Goal: Information Seeking & Learning: Learn about a topic

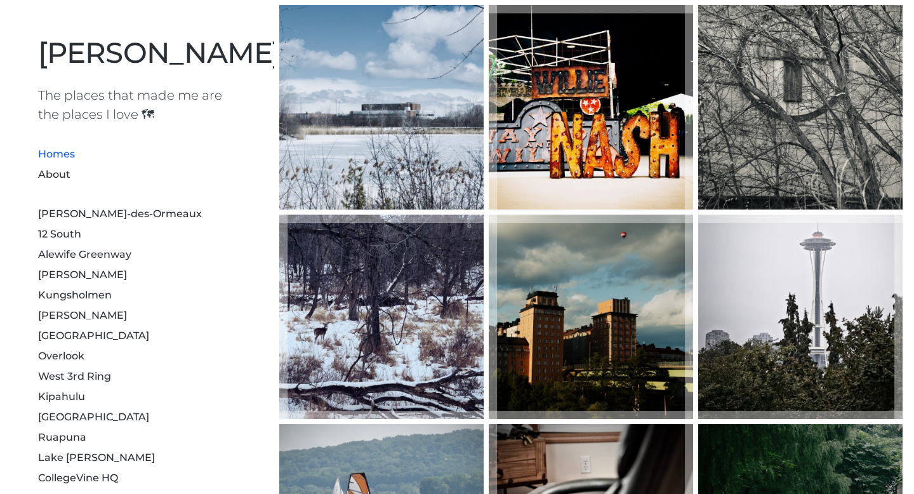
click at [88, 112] on h1 "The places that made me are the places I love 🗺" at bounding box center [137, 105] width 198 height 38
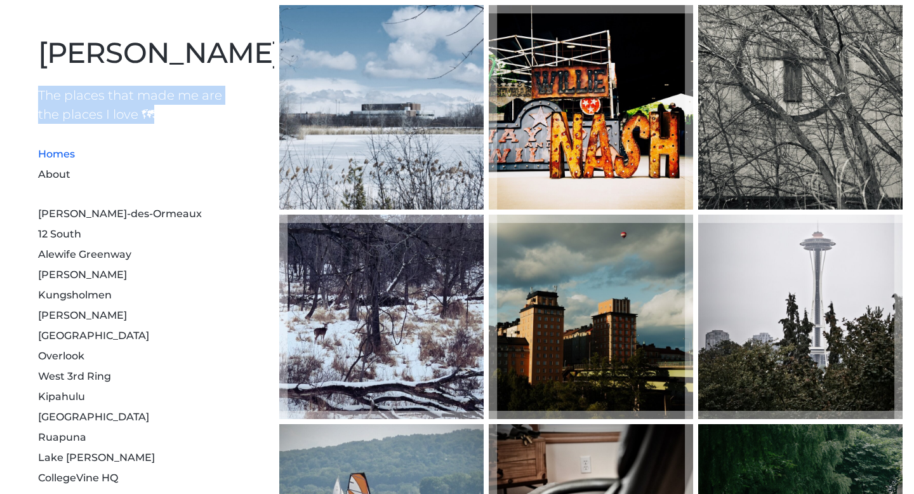
click at [88, 112] on h1 "The places that made me are the places I love 🗺" at bounding box center [137, 105] width 198 height 38
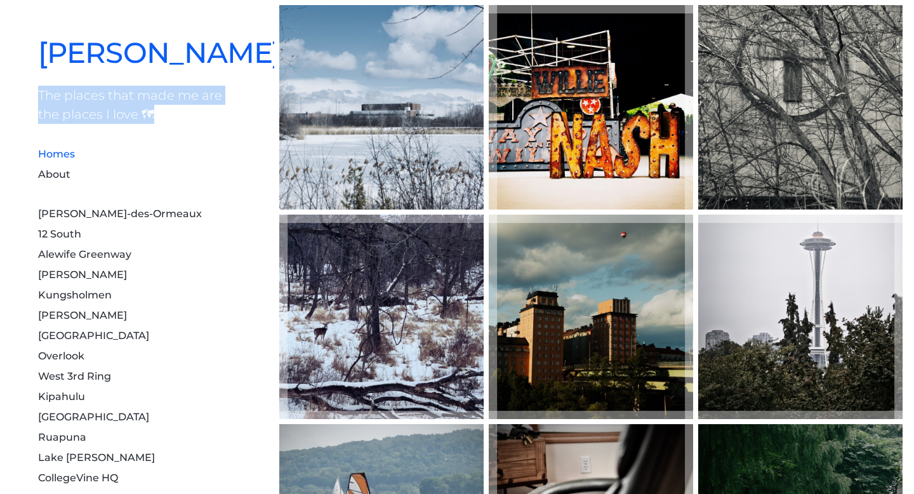
click at [128, 66] on link "[PERSON_NAME]" at bounding box center [159, 52] width 243 height 35
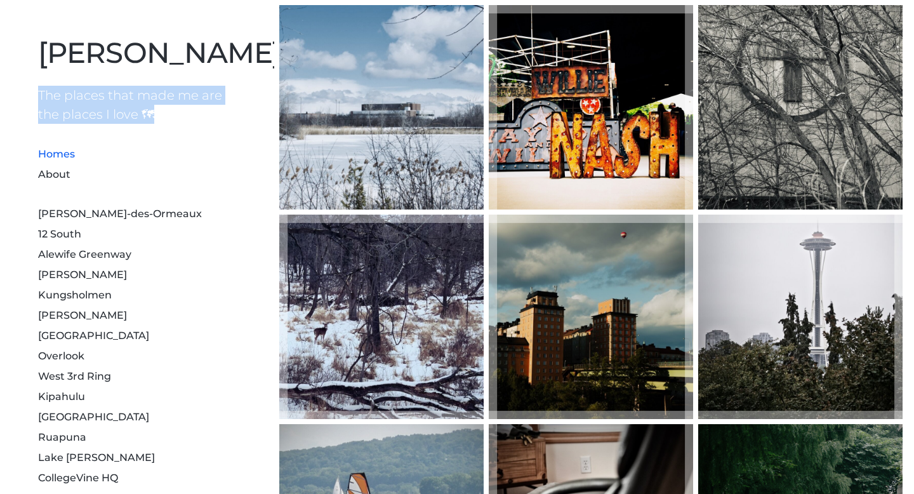
click at [204, 152] on li "Homes" at bounding box center [137, 153] width 198 height 20
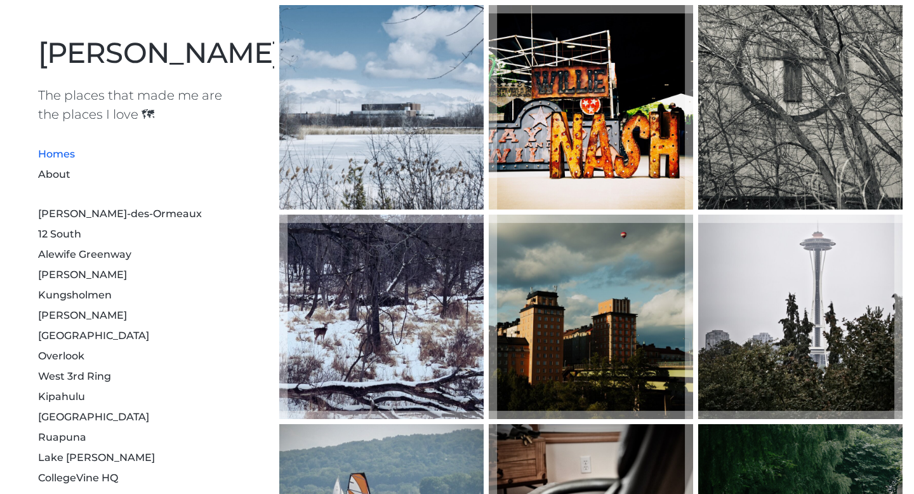
click at [185, 108] on h1 "The places that made me are the places I love 🗺" at bounding box center [137, 105] width 198 height 38
click at [60, 170] on link "About" at bounding box center [54, 174] width 32 height 12
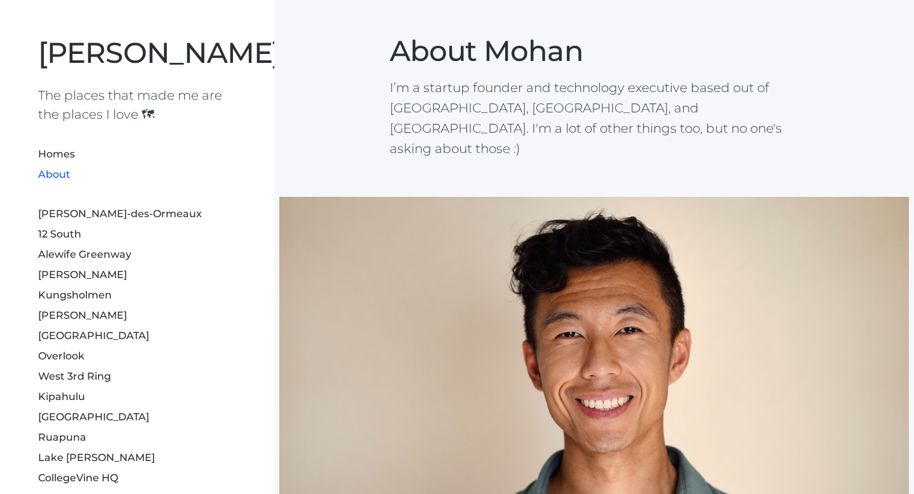
click at [473, 109] on p "I’m a startup founder and technology executive based out of Nashville, Portland…" at bounding box center [595, 117] width 410 height 81
click at [418, 133] on p "I’m a startup founder and technology executive based out of Nashville, Portland…" at bounding box center [595, 117] width 410 height 81
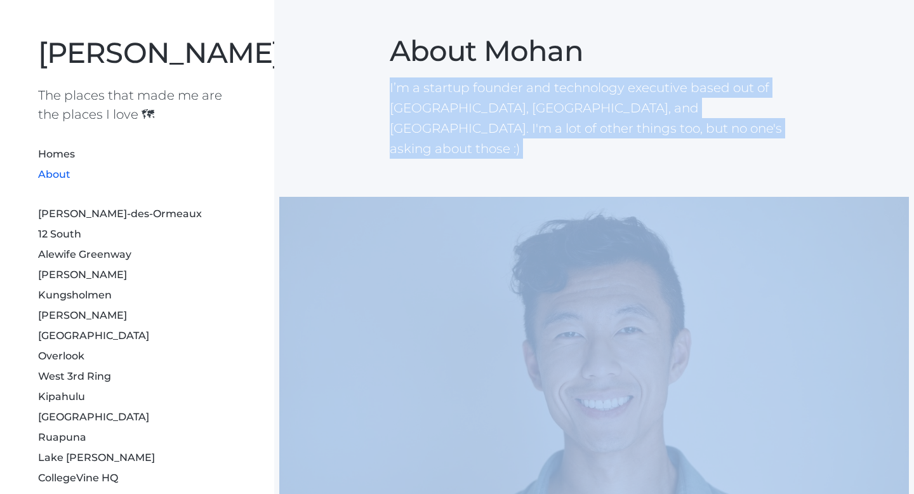
click at [418, 133] on p "I’m a startup founder and technology executive based out of Nashville, Portland…" at bounding box center [595, 117] width 410 height 81
click at [373, 133] on section "About Mohan I’m a startup founder and technology executive based out of Nashvil…" at bounding box center [594, 79] width 640 height 159
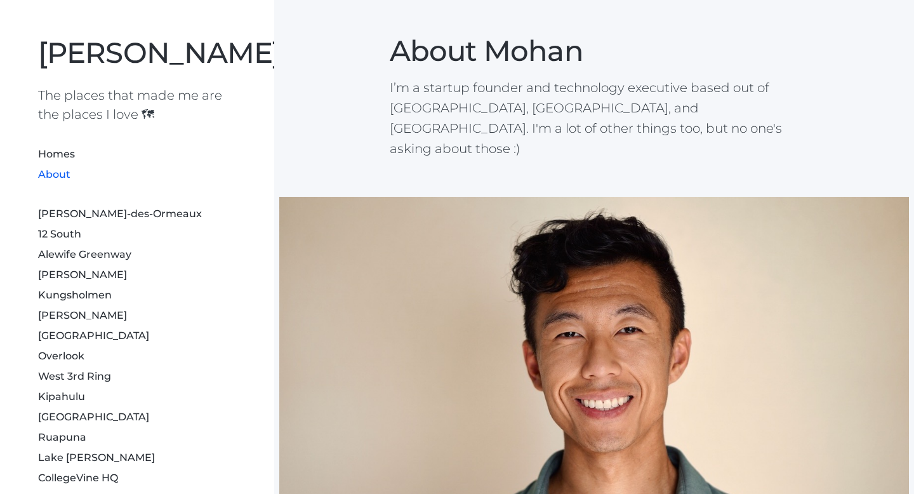
click at [417, 110] on p "I’m a startup founder and technology executive based out of Nashville, Portland…" at bounding box center [595, 117] width 410 height 81
click at [482, 103] on p "I’m a startup founder and technology executive based out of Nashville, Portland…" at bounding box center [595, 117] width 410 height 81
click at [473, 107] on p "I’m a startup founder and technology executive based out of Nashville, Portland…" at bounding box center [595, 117] width 410 height 81
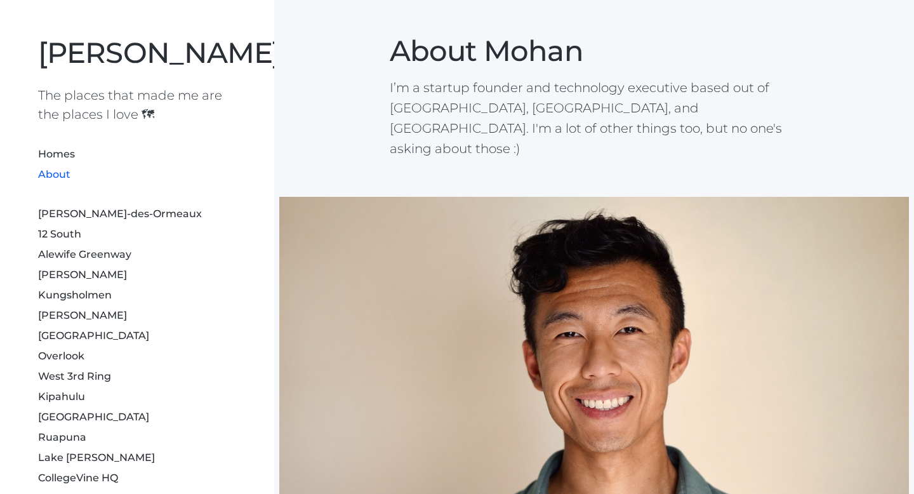
click at [473, 107] on p "I’m a startup founder and technology executive based out of Nashville, Portland…" at bounding box center [595, 117] width 410 height 81
click at [414, 134] on p "I’m a startup founder and technology executive based out of Nashville, Portland…" at bounding box center [595, 117] width 410 height 81
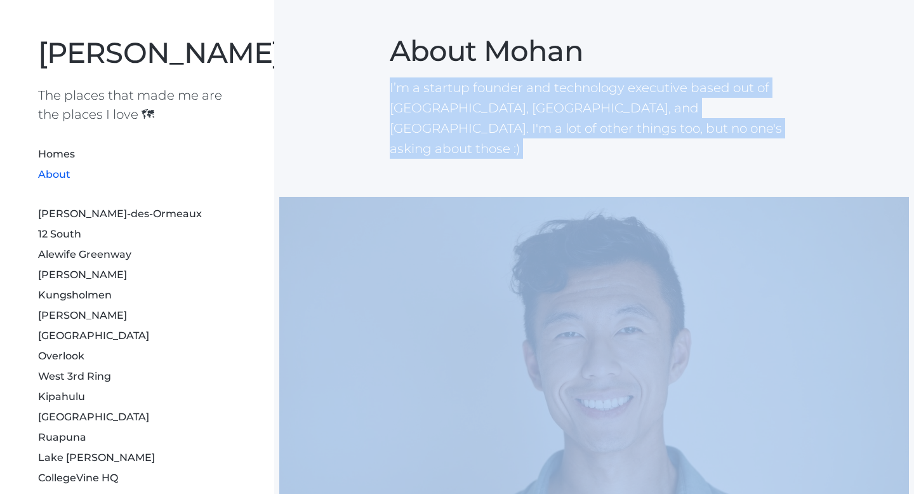
click at [414, 134] on p "I’m a startup founder and technology executive based out of Nashville, Portland…" at bounding box center [595, 117] width 410 height 81
click at [368, 130] on section "About Mohan I’m a startup founder and technology executive based out of Nashvil…" at bounding box center [594, 79] width 640 height 159
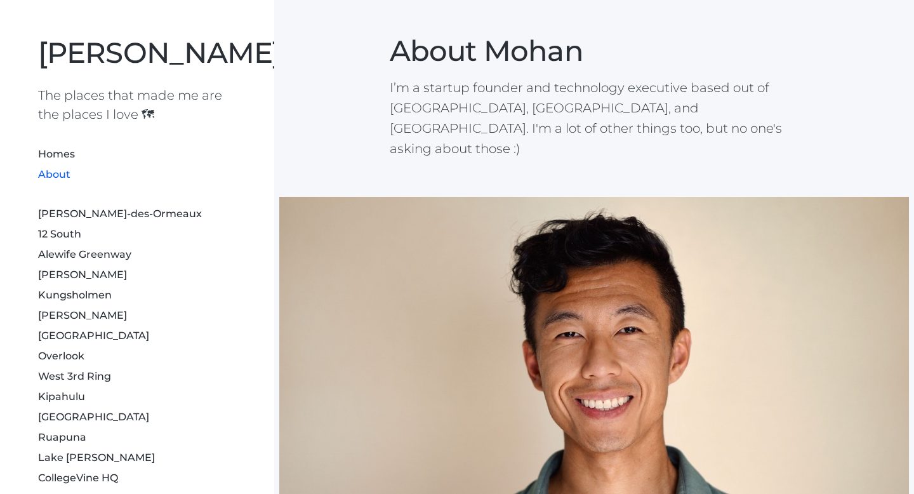
click at [345, 128] on section "About Mohan I’m a startup founder and technology executive based out of Nashvil…" at bounding box center [594, 79] width 640 height 159
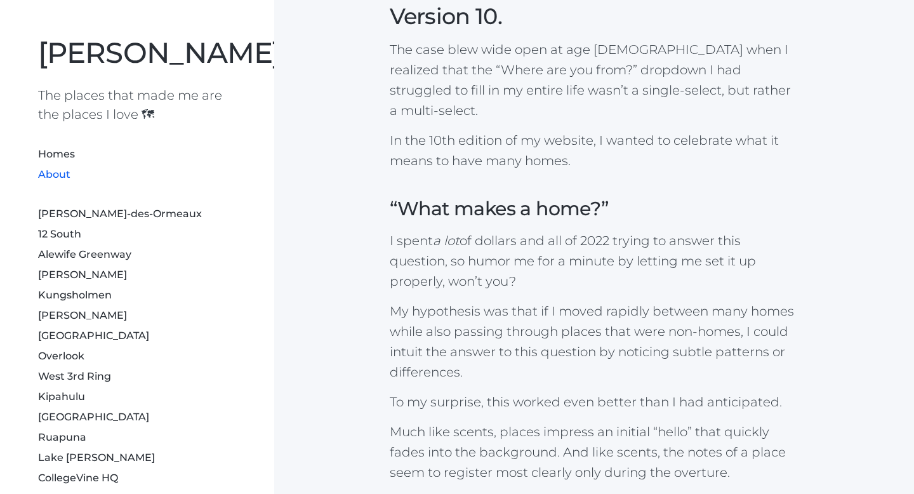
scroll to position [594, 0]
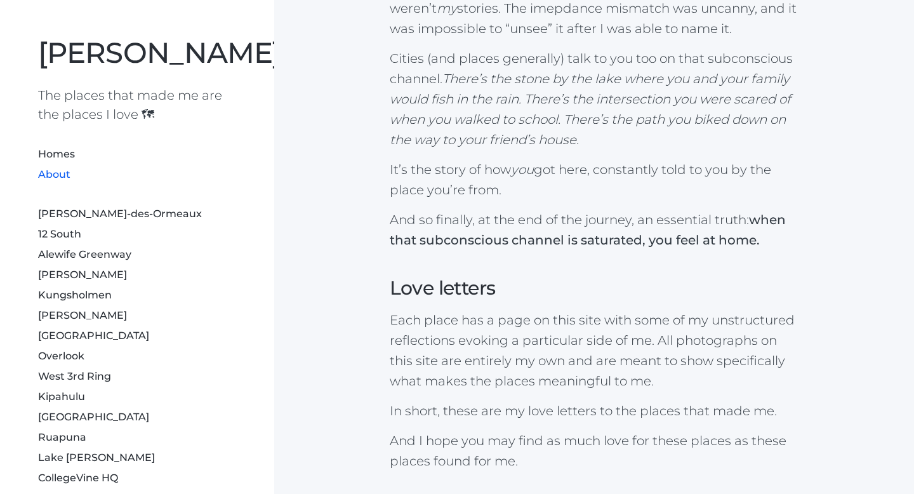
scroll to position [1645, 0]
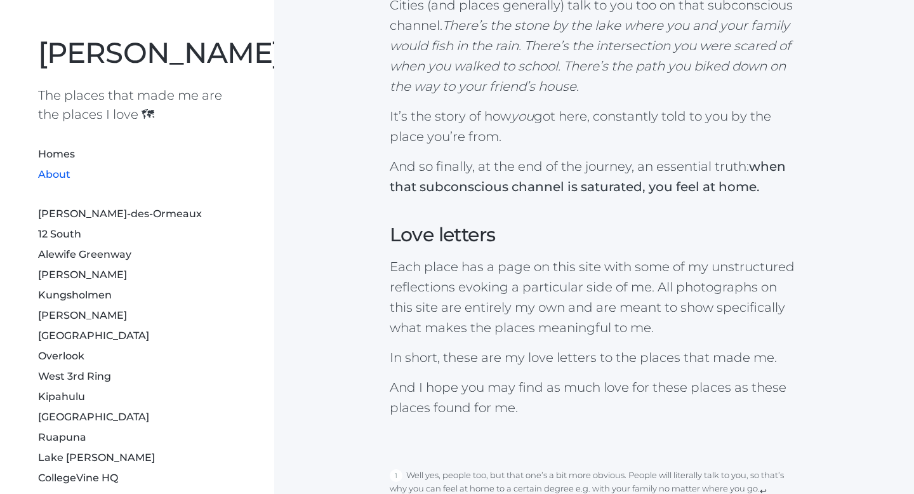
click at [459, 257] on p "Each place has a page on this site with some of my unstructured reflections evo…" at bounding box center [595, 297] width 410 height 81
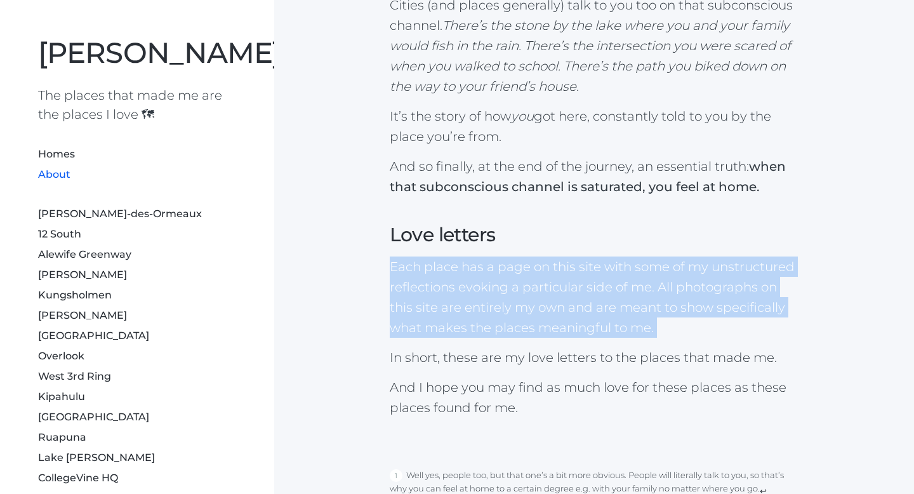
click at [97, 119] on h1 "The places that made me are the places I love 🗺" at bounding box center [137, 105] width 198 height 38
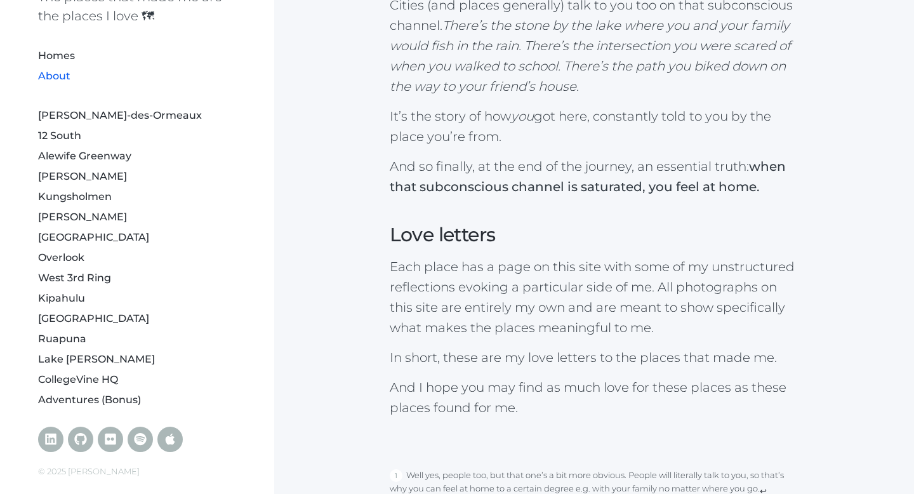
scroll to position [105, 0]
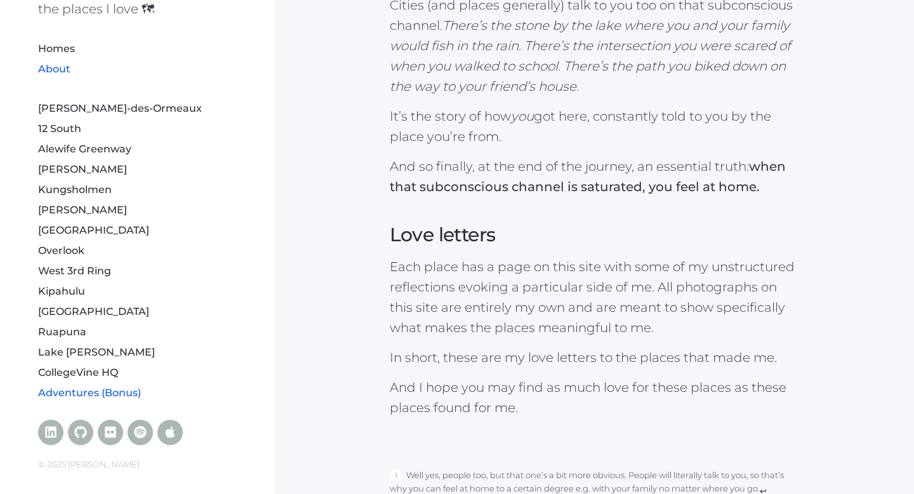
click at [67, 392] on link "Adventures (Bonus)" at bounding box center [89, 393] width 103 height 12
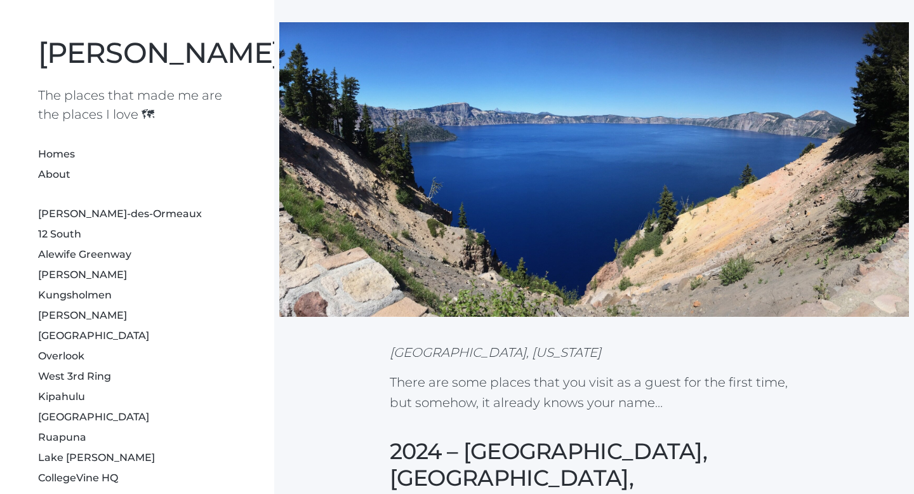
scroll to position [123, 0]
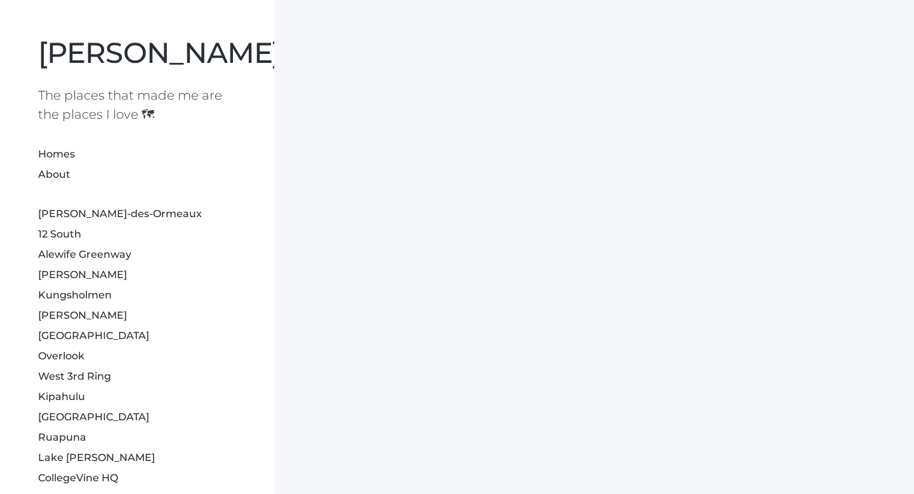
scroll to position [105, 0]
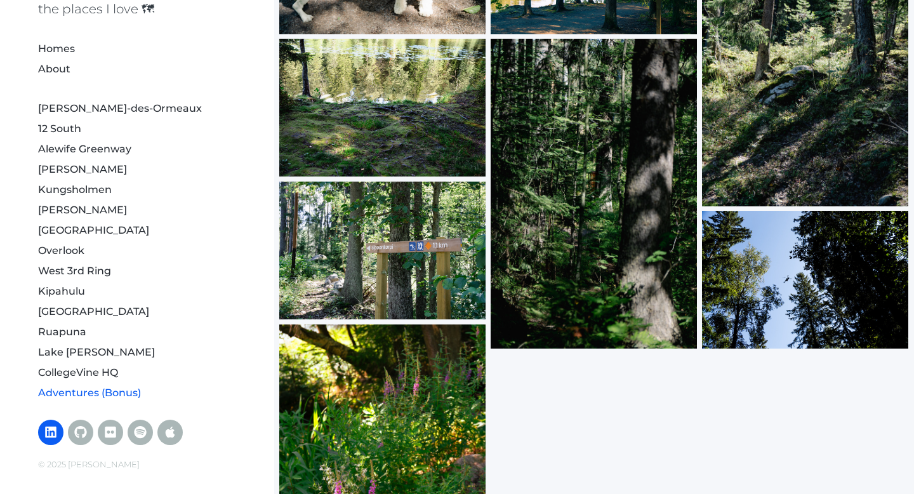
click at [60, 427] on link at bounding box center [50, 432] width 25 height 25
click at [47, 434] on icon at bounding box center [50, 432] width 11 height 13
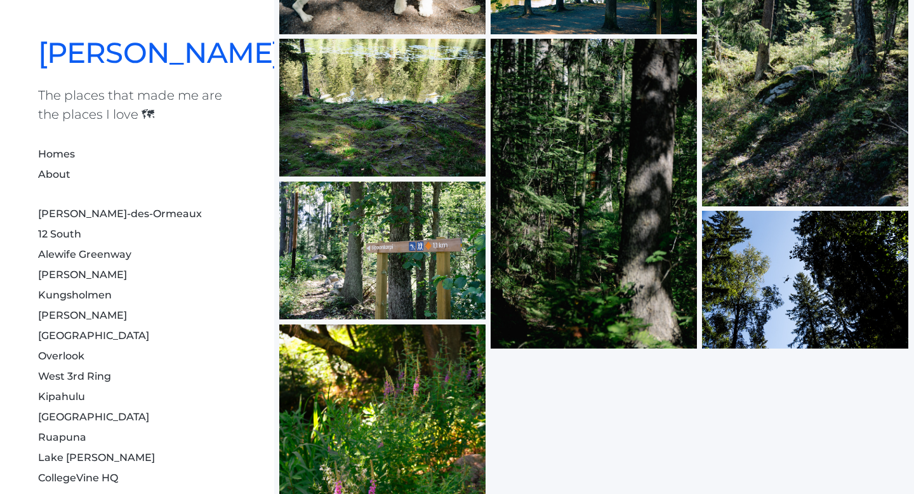
click at [135, 51] on link "[PERSON_NAME]" at bounding box center [159, 52] width 243 height 35
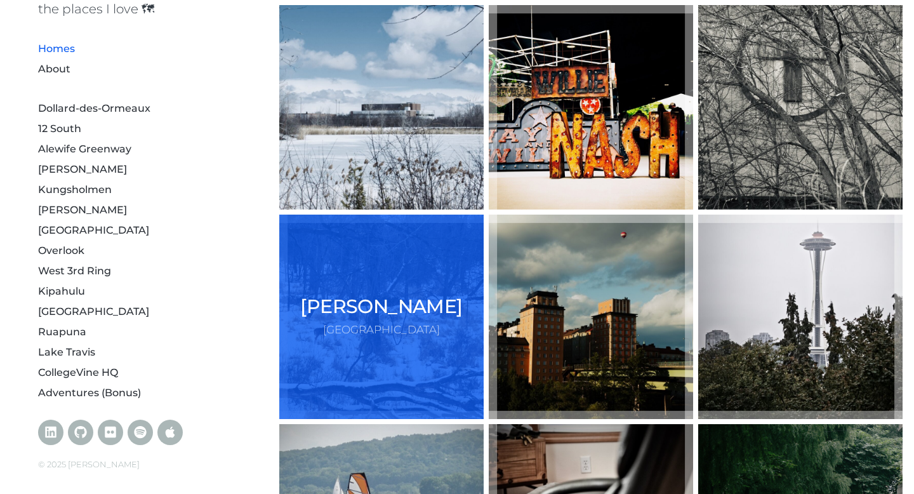
scroll to position [559, 0]
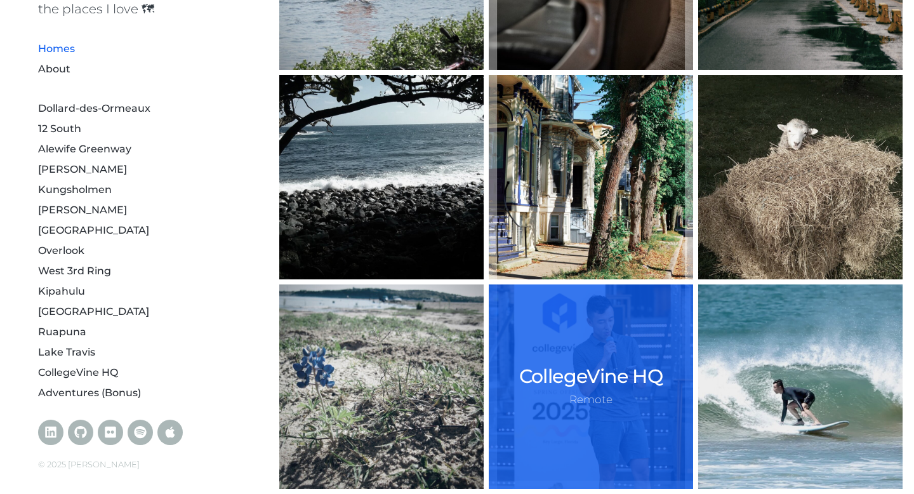
click at [521, 314] on div "CollegeVine HQ Remote" at bounding box center [591, 386] width 204 height 204
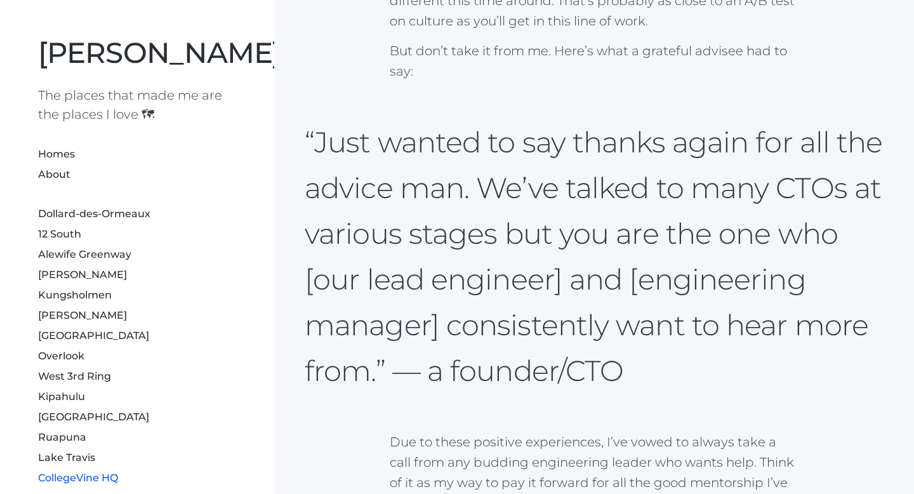
scroll to position [1988, 0]
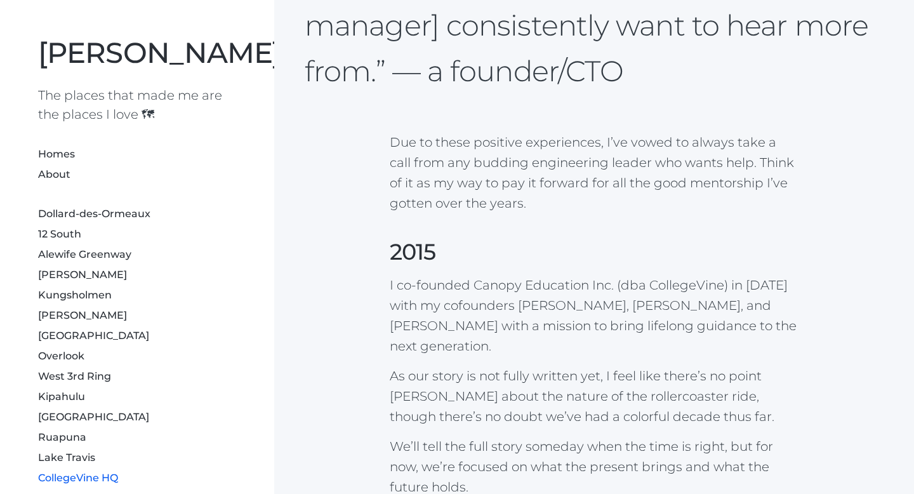
click at [435, 275] on p "I co-founded Canopy Education Inc. (dba CollegeVine) in [DATE] with my cofounde…" at bounding box center [595, 315] width 410 height 81
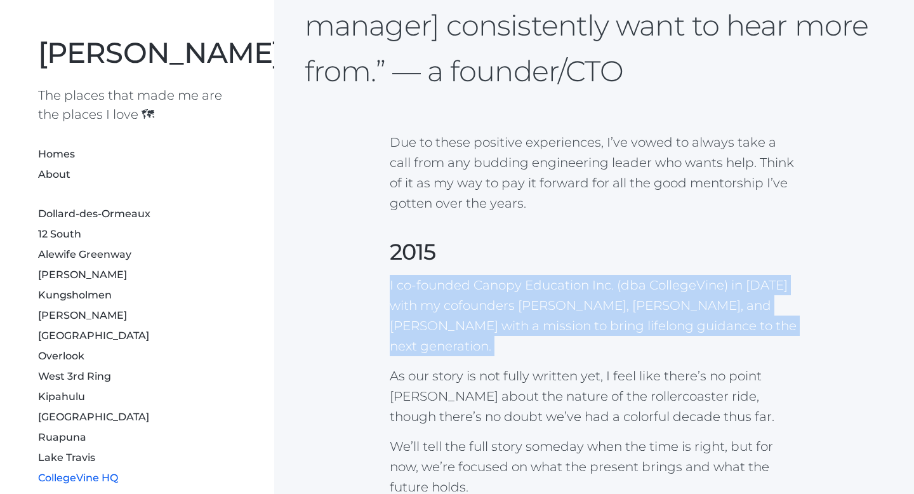
click at [498, 275] on p "I co-founded Canopy Education Inc. (dba CollegeVine) in [DATE] with my cofounde…" at bounding box center [595, 315] width 410 height 81
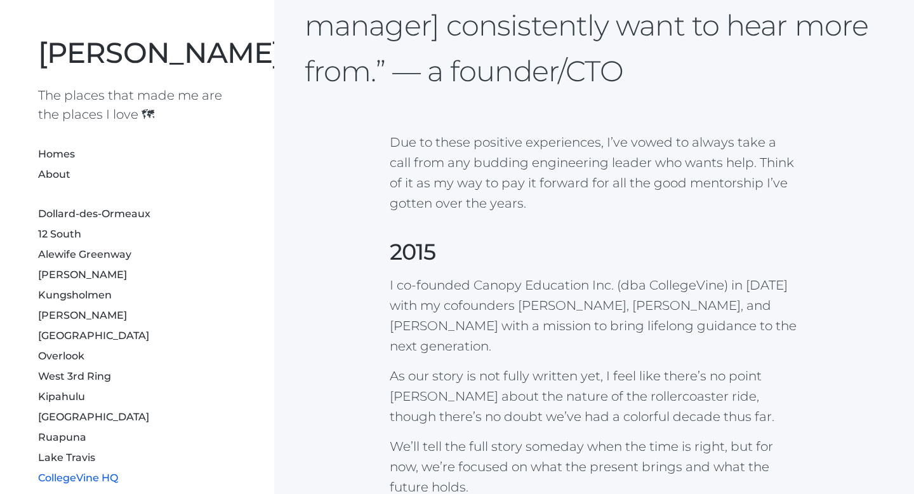
click at [498, 275] on p "I co-founded Canopy Education Inc. (dba CollegeVine) in [DATE] with my cofounde…" at bounding box center [595, 315] width 410 height 81
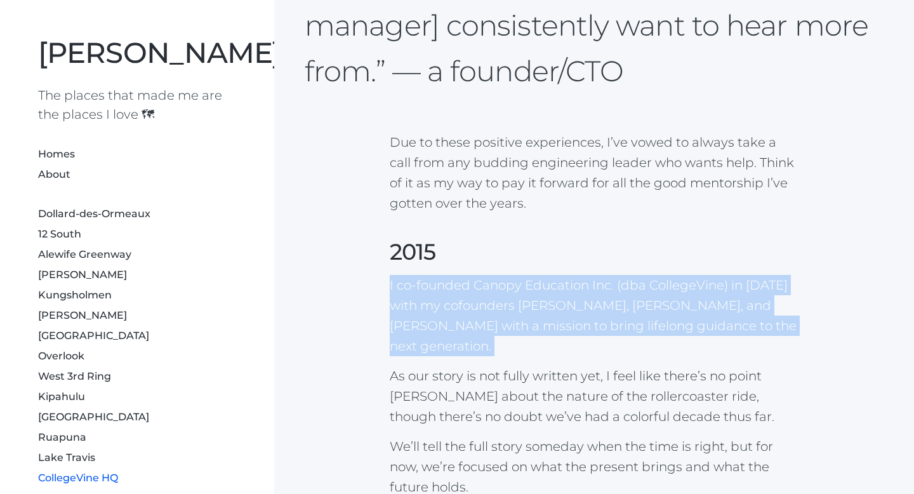
click at [451, 275] on p "I co-founded Canopy Education Inc. (dba CollegeVine) in [DATE] with my cofounde…" at bounding box center [595, 315] width 410 height 81
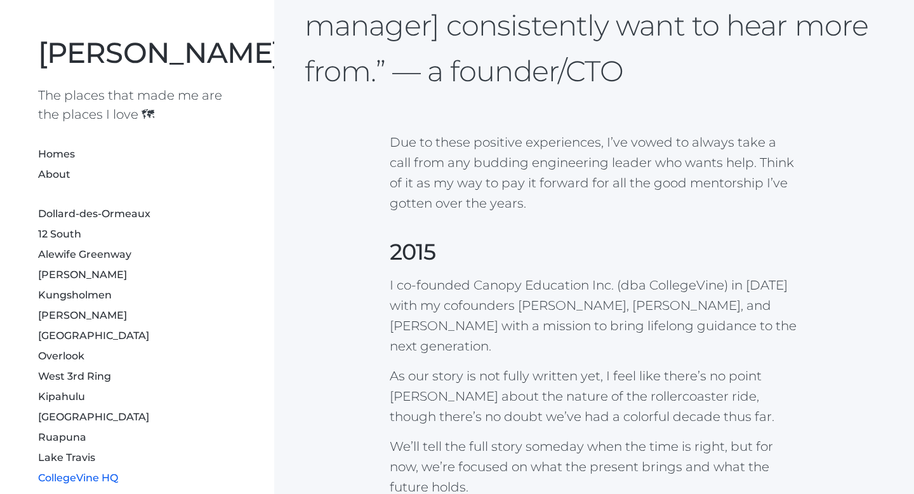
click at [432, 275] on p "I co-founded Canopy Education Inc. (dba CollegeVine) in [DATE] with my cofounde…" at bounding box center [595, 315] width 410 height 81
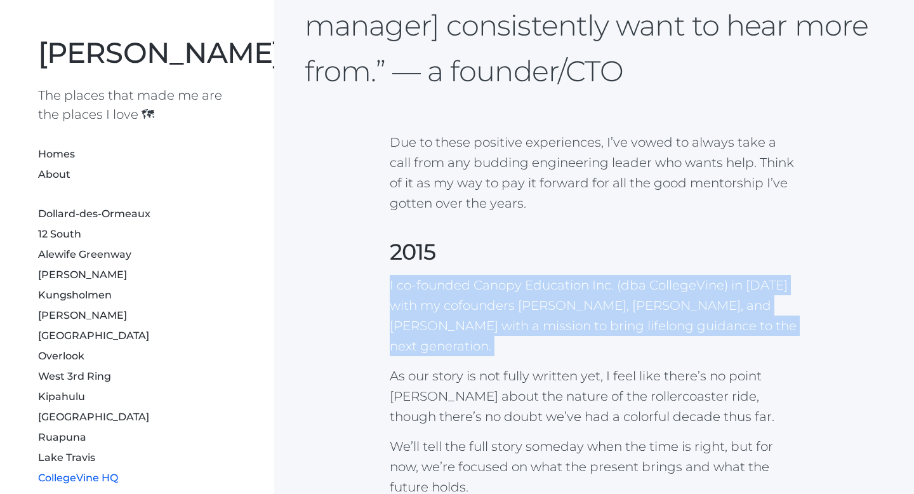
click at [488, 282] on p "I co-founded Canopy Education Inc. (dba CollegeVine) in [DATE] with my cofounde…" at bounding box center [595, 315] width 410 height 81
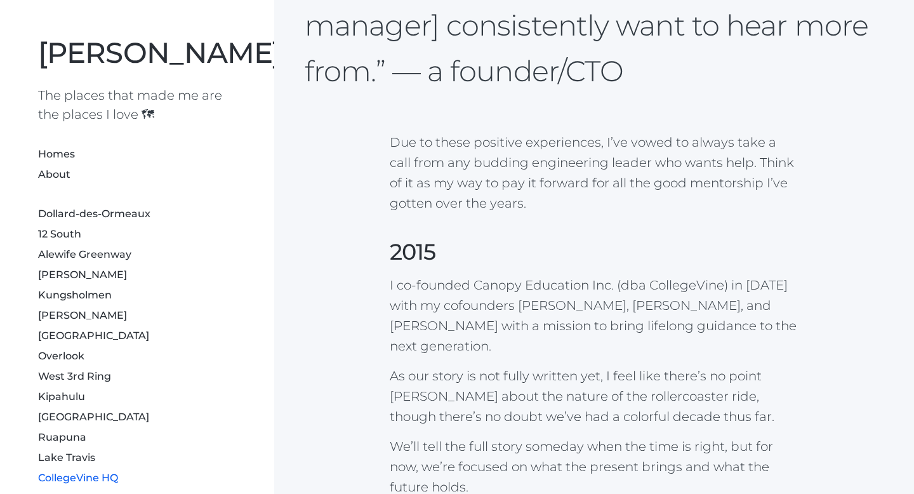
click at [488, 282] on p "I co-founded Canopy Education Inc. (dba CollegeVine) in [DATE] with my cofounde…" at bounding box center [595, 315] width 410 height 81
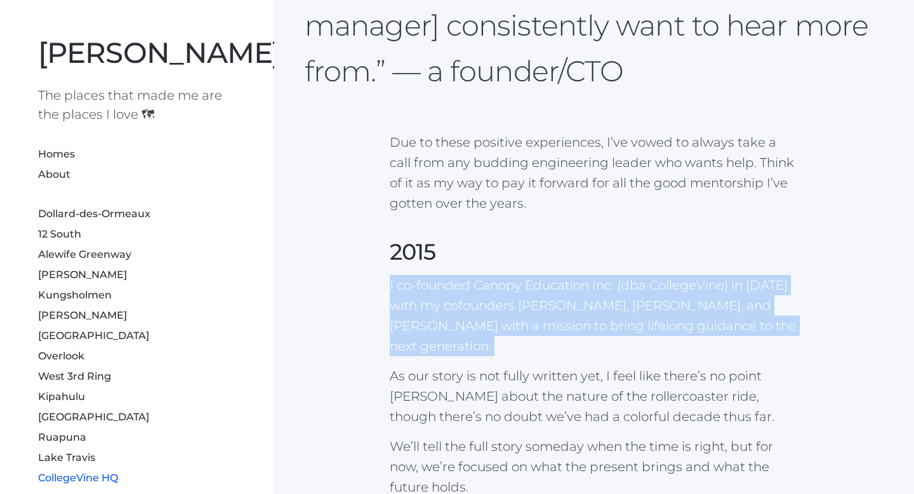
click at [577, 294] on p "I co-founded Canopy Education Inc. (dba CollegeVine) in [DATE] with my cofounde…" at bounding box center [595, 315] width 410 height 81
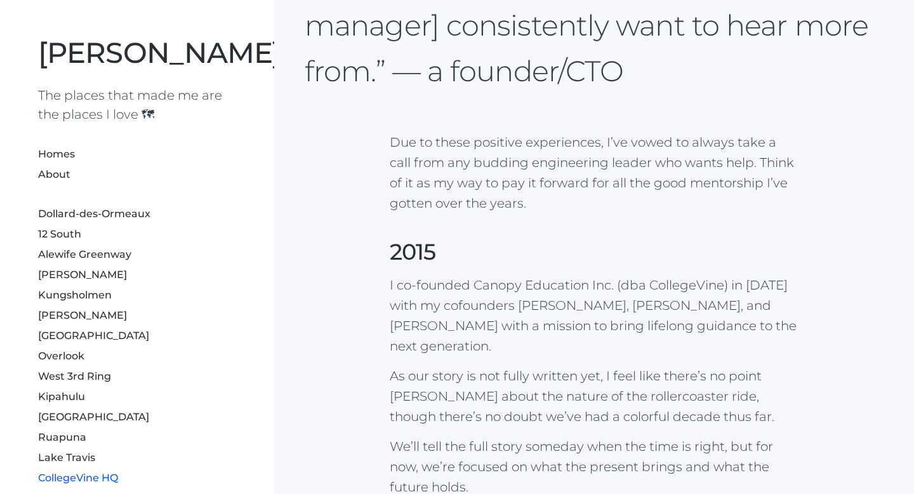
click at [577, 294] on p "I co-founded Canopy Education Inc. (dba CollegeVine) in [DATE] with my cofounde…" at bounding box center [595, 315] width 410 height 81
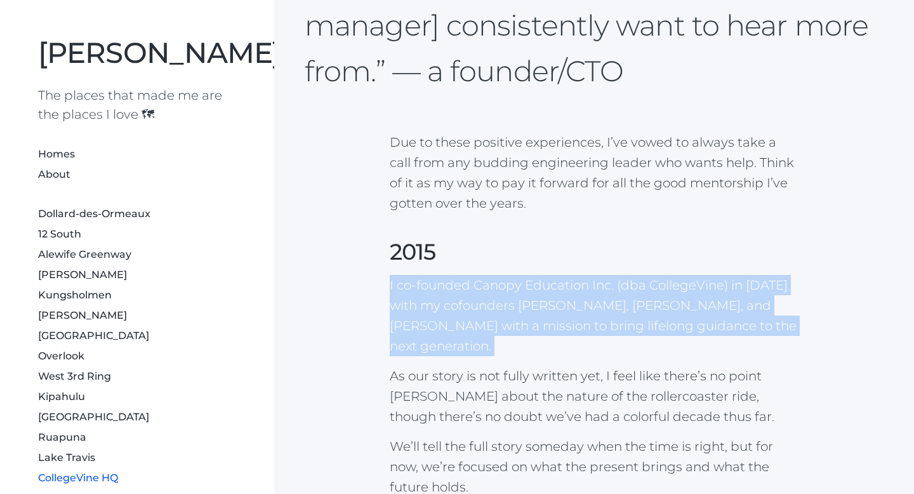
click at [417, 286] on p "I co-founded Canopy Education Inc. (dba CollegeVine) in [DATE] with my cofounde…" at bounding box center [595, 315] width 410 height 81
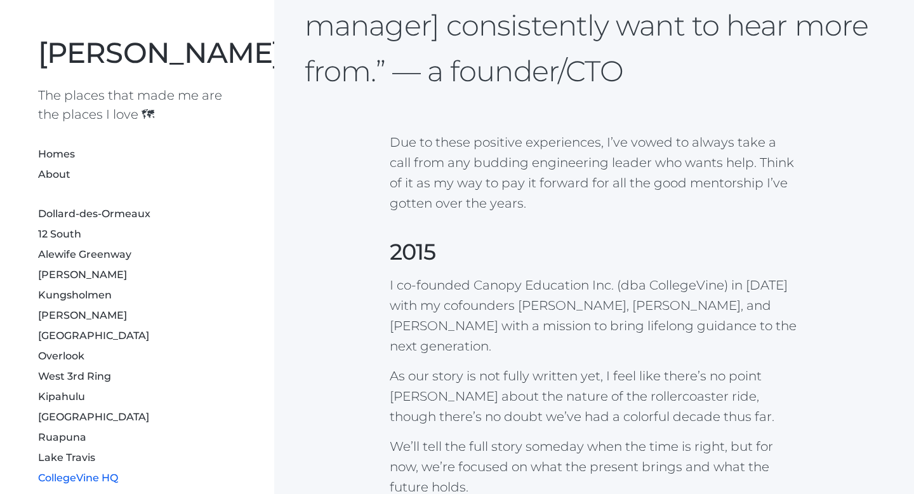
click at [417, 286] on p "I co-founded Canopy Education Inc. (dba CollegeVine) in [DATE] with my cofounde…" at bounding box center [595, 315] width 410 height 81
click at [448, 306] on p "I co-founded Canopy Education Inc. (dba CollegeVine) in [DATE] with my cofounde…" at bounding box center [595, 315] width 410 height 81
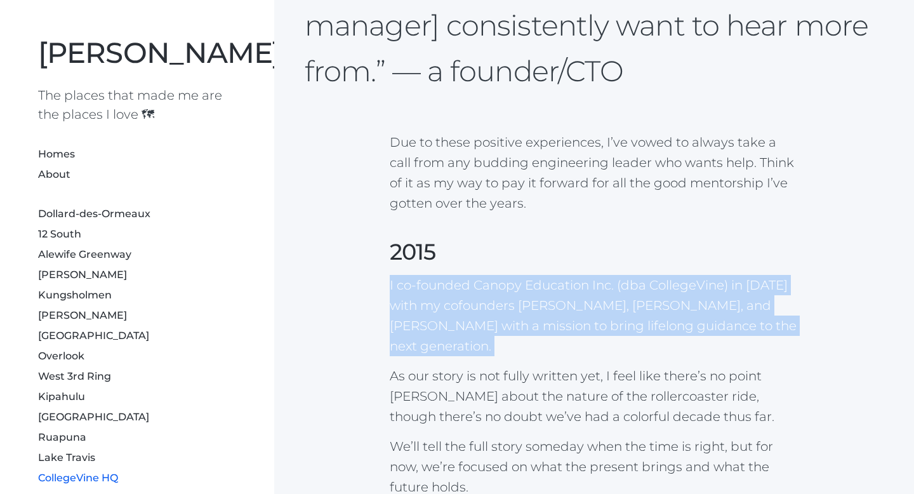
click at [497, 307] on p "I co-founded Canopy Education Inc. (dba CollegeVine) in [DATE] with my cofounde…" at bounding box center [595, 315] width 410 height 81
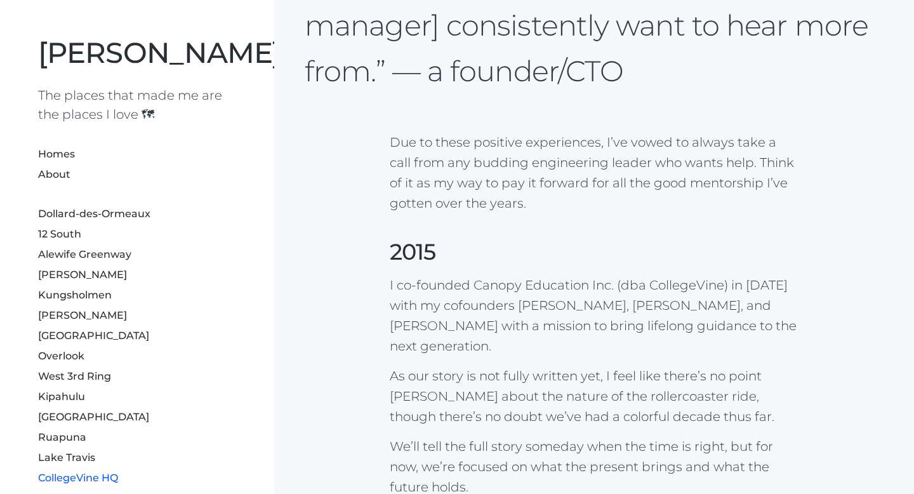
click at [497, 307] on p "I co-founded Canopy Education Inc. (dba CollegeVine) in [DATE] with my cofounde…" at bounding box center [595, 315] width 410 height 81
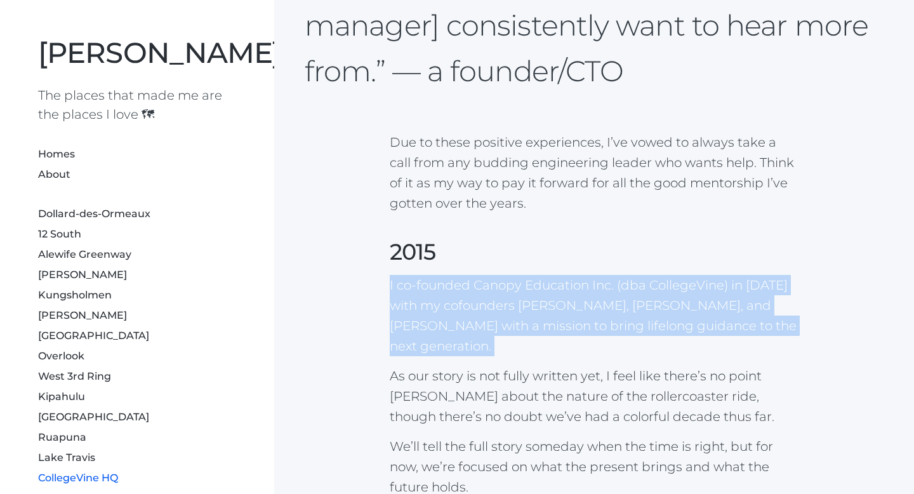
click at [497, 307] on p "I co-founded Canopy Education Inc. (dba CollegeVine) in [DATE] with my cofounde…" at bounding box center [595, 315] width 410 height 81
click at [438, 304] on p "I co-founded Canopy Education Inc. (dba CollegeVine) in [DATE] with my cofounde…" at bounding box center [595, 315] width 410 height 81
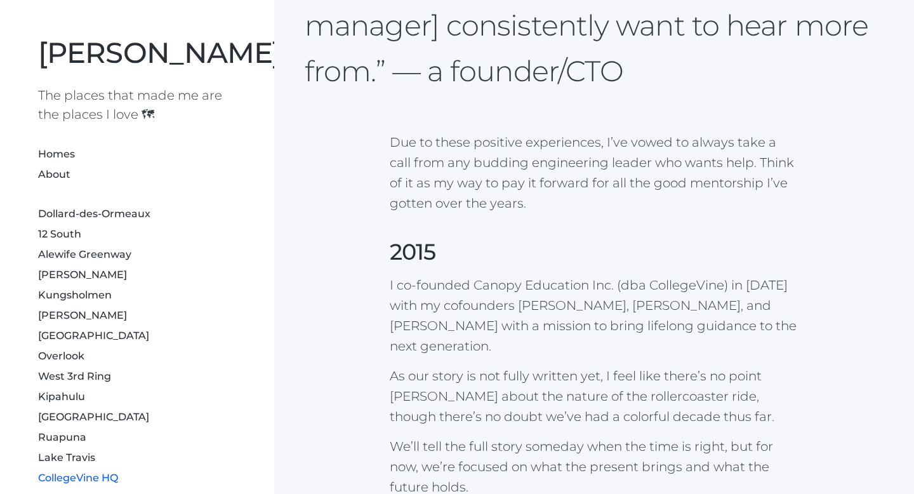
click at [438, 304] on p "I co-founded Canopy Education Inc. (dba CollegeVine) in [DATE] with my cofounde…" at bounding box center [595, 315] width 410 height 81
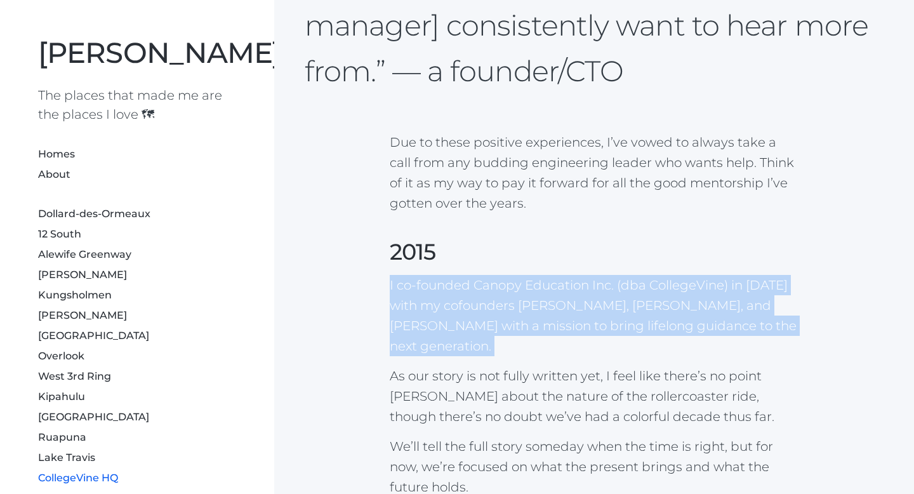
click at [416, 366] on p "As our story is not fully written yet, I feel like there’s no point [PERSON_NAM…" at bounding box center [595, 396] width 410 height 61
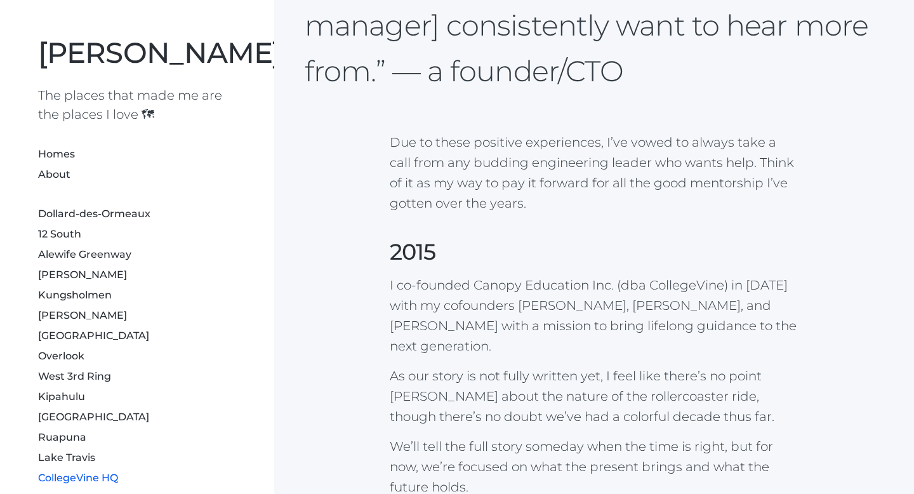
click at [416, 366] on p "As our story is not fully written yet, I feel like there’s no point [PERSON_NAM…" at bounding box center [595, 396] width 410 height 61
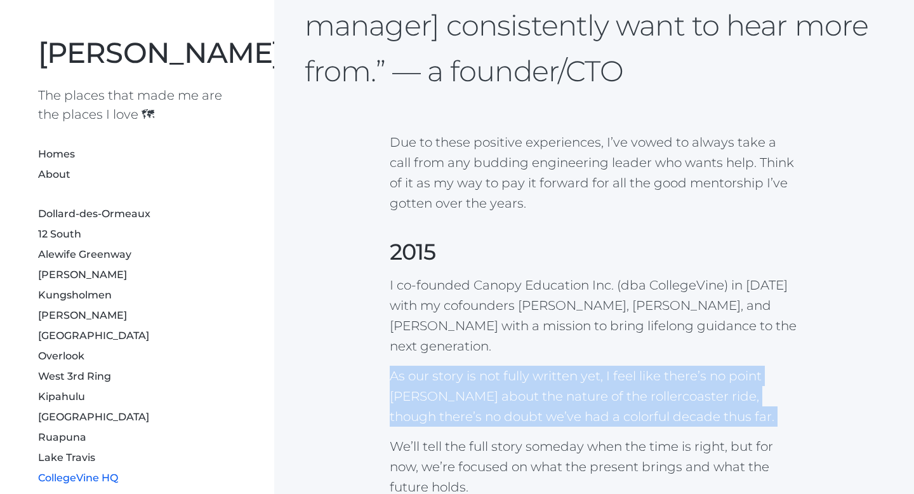
click at [416, 366] on p "As our story is not fully written yet, I feel like there’s no point [PERSON_NAM…" at bounding box center [595, 396] width 410 height 61
click at [466, 366] on p "As our story is not fully written yet, I feel like there’s no point [PERSON_NAM…" at bounding box center [595, 396] width 410 height 61
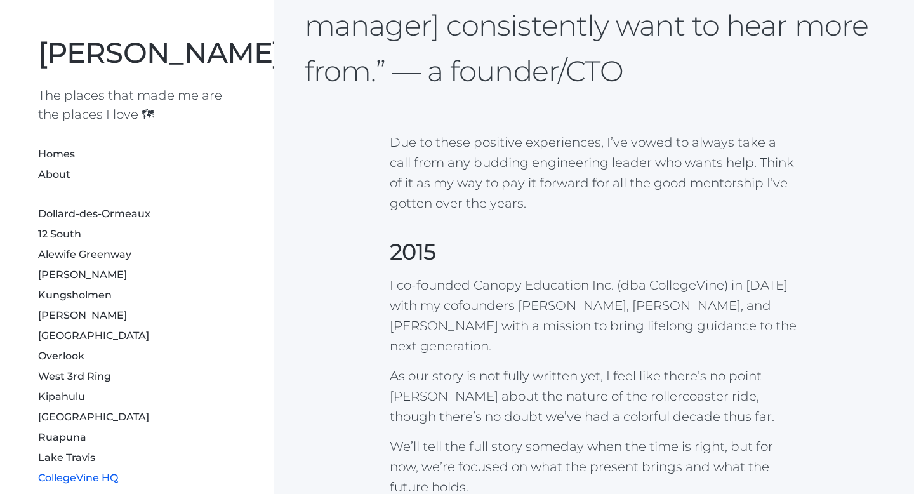
click at [466, 366] on p "As our story is not fully written yet, I feel like there’s no point [PERSON_NAM…" at bounding box center [595, 396] width 410 height 61
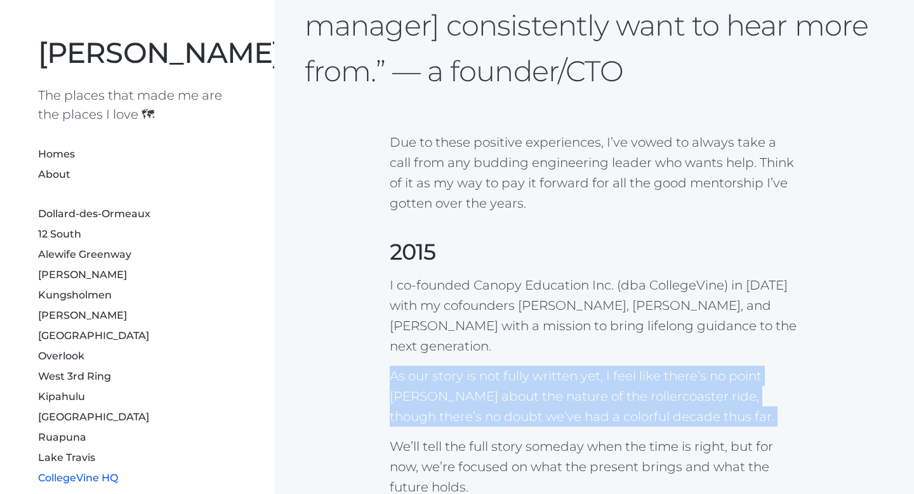
click at [466, 366] on p "As our story is not fully written yet, I feel like there’s no point [PERSON_NAM…" at bounding box center [595, 396] width 410 height 61
click at [407, 366] on p "As our story is not fully written yet, I feel like there’s no point [PERSON_NAM…" at bounding box center [595, 396] width 410 height 61
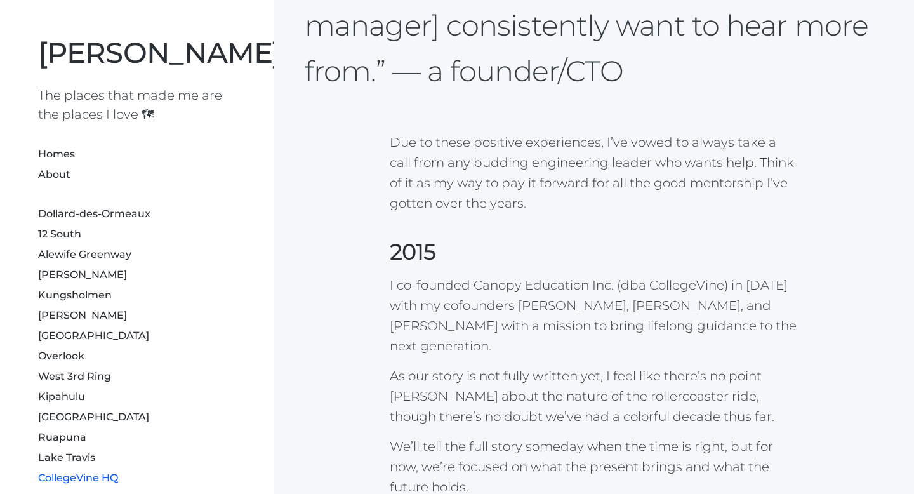
click at [407, 366] on p "As our story is not fully written yet, I feel like there’s no point [PERSON_NAM…" at bounding box center [595, 396] width 410 height 61
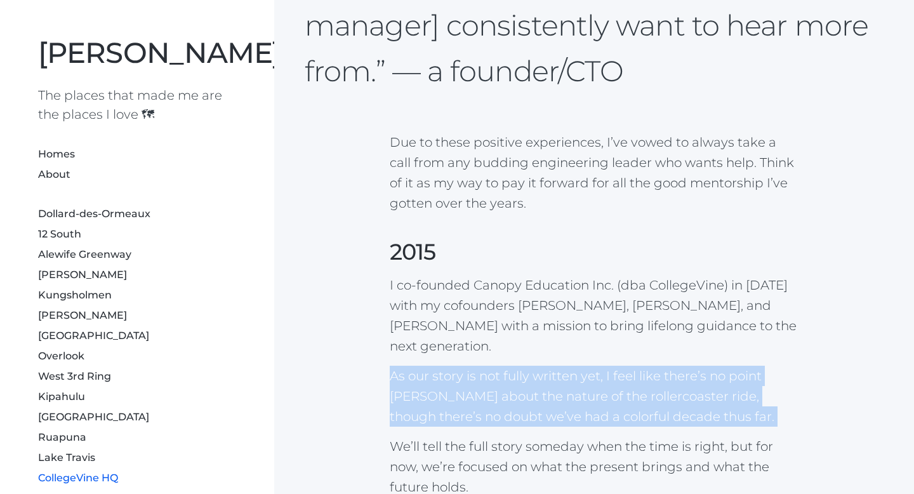
click at [407, 366] on p "As our story is not fully written yet, I feel like there’s no point [PERSON_NAM…" at bounding box center [595, 396] width 410 height 61
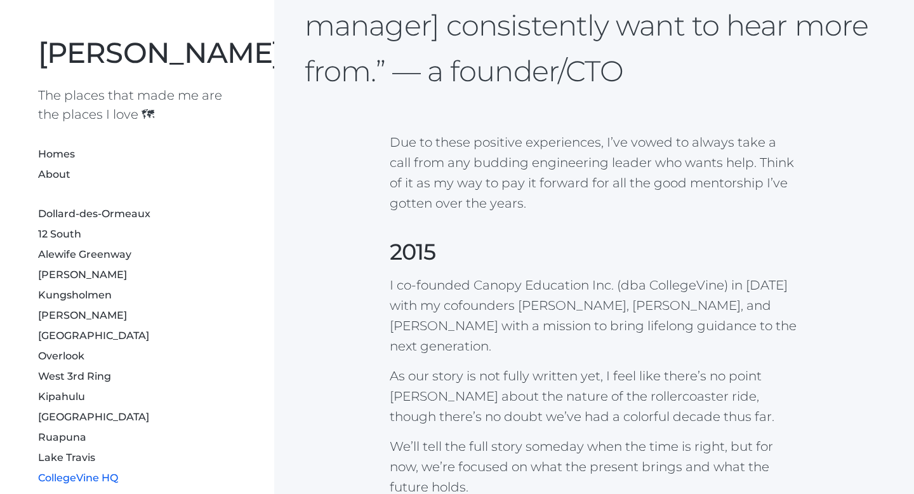
click at [398, 436] on p "We’ll tell the full story someday when the time is right, but for now, we’re fo…" at bounding box center [595, 466] width 410 height 61
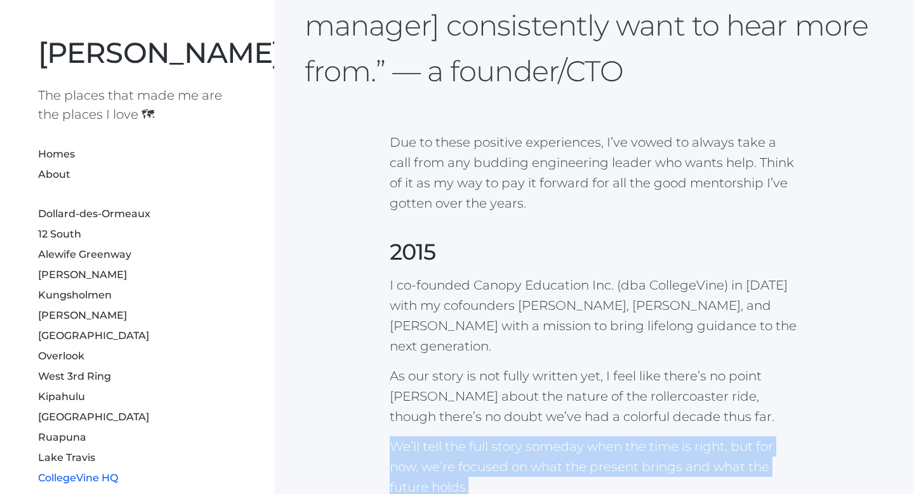
click at [398, 436] on p "We’ll tell the full story someday when the time is right, but for now, we’re fo…" at bounding box center [595, 466] width 410 height 61
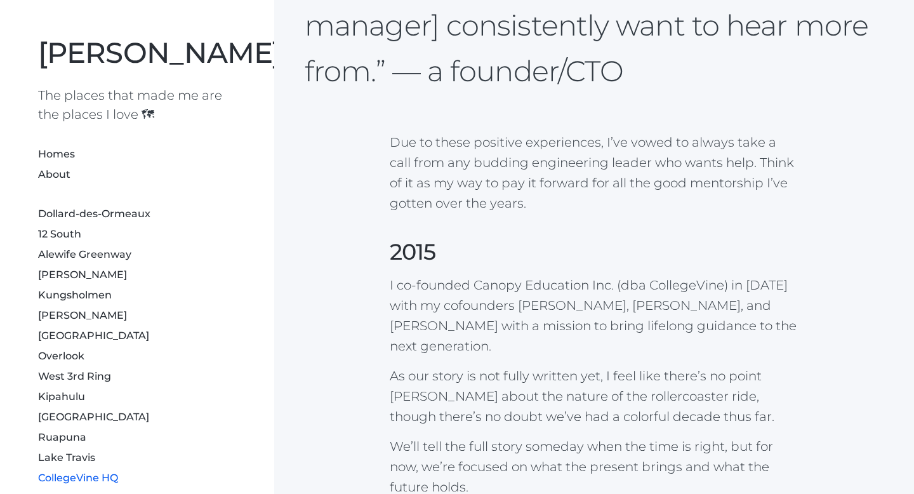
click at [422, 366] on p "As our story is not fully written yet, I feel like there’s no point [PERSON_NAM…" at bounding box center [595, 396] width 410 height 61
drag, startPoint x: 474, startPoint y: 265, endPoint x: 587, endPoint y: 266, distance: 113.7
click at [587, 275] on p "I co-founded Canopy Education Inc. (dba CollegeVine) in [DATE] with my cofounde…" at bounding box center [595, 315] width 410 height 81
